Goal: Check status

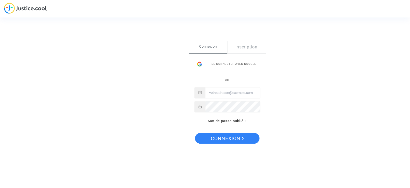
type input "fallet.sebastien@gmail.com"
click at [214, 136] on span "Connexion" at bounding box center [227, 138] width 33 height 11
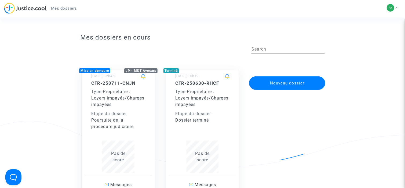
click at [106, 106] on span "Propriétaire : Loyers impayés/Charges impayées" at bounding box center [117, 98] width 53 height 18
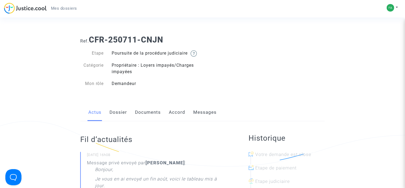
scroll to position [54, 0]
